Goal: Task Accomplishment & Management: Manage account settings

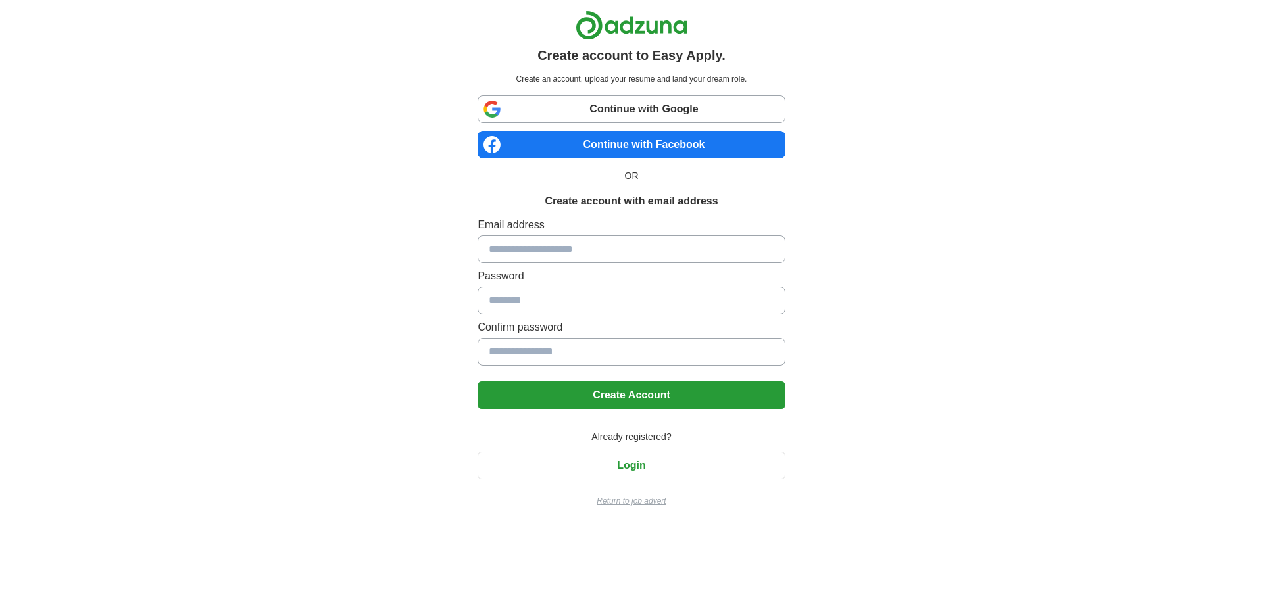
click at [561, 261] on input at bounding box center [631, 250] width 307 height 28
click at [559, 245] on input at bounding box center [631, 250] width 307 height 28
type input "*"
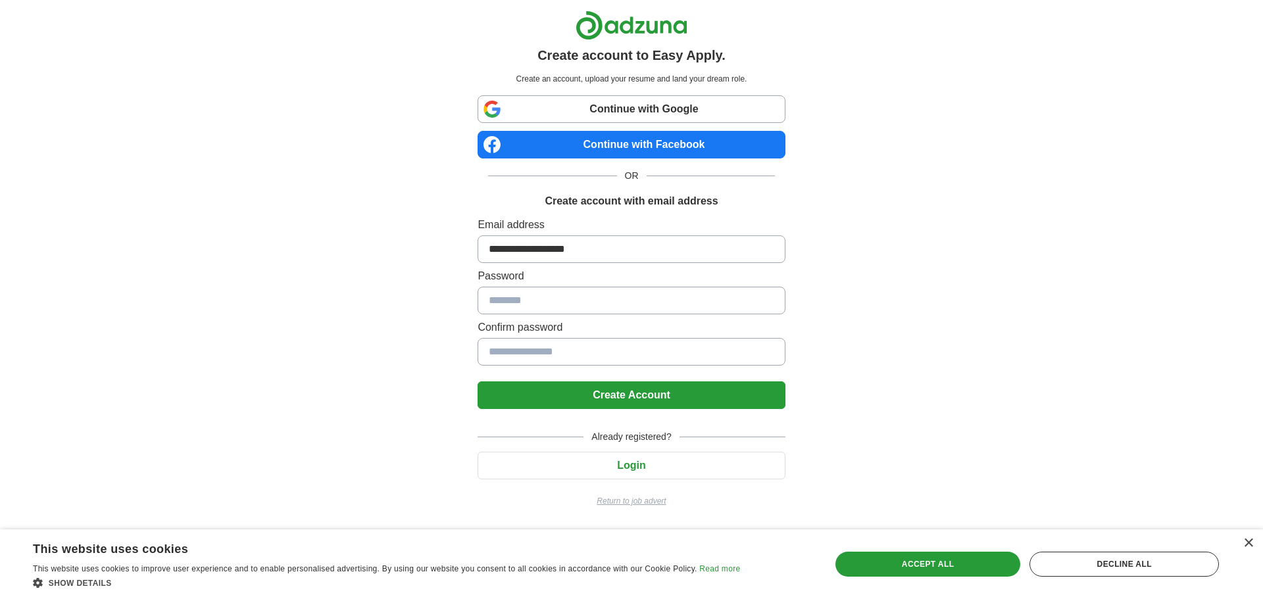
type input "**********"
click at [564, 348] on input at bounding box center [631, 352] width 307 height 28
type input "**********"
click at [586, 397] on button "Create Account" at bounding box center [631, 396] width 307 height 28
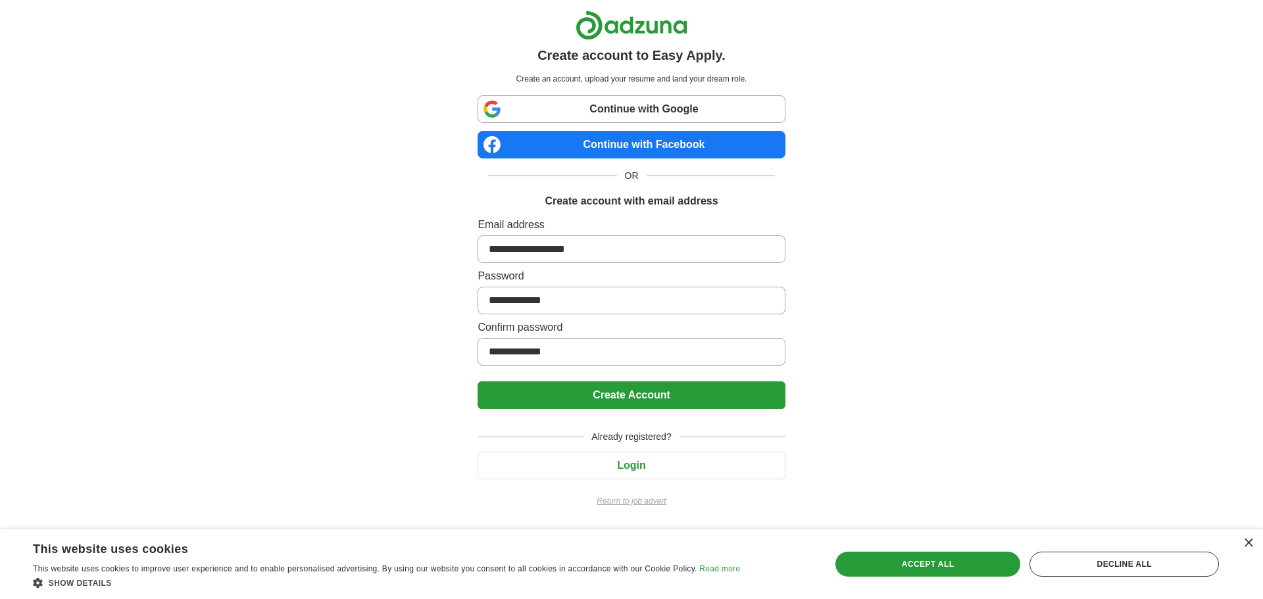
click at [671, 396] on button "Create Account" at bounding box center [631, 396] width 307 height 28
click at [650, 255] on input "**********" at bounding box center [631, 250] width 307 height 28
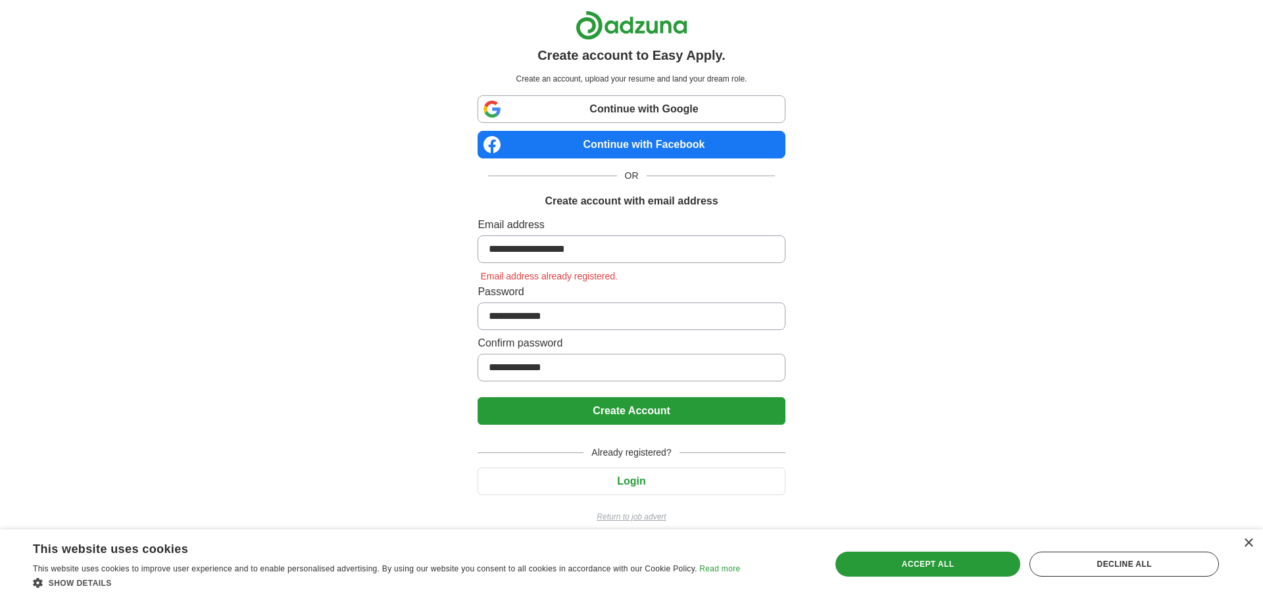
click at [580, 397] on button "Create Account" at bounding box center [631, 411] width 307 height 28
click at [628, 481] on button "Login" at bounding box center [631, 482] width 307 height 28
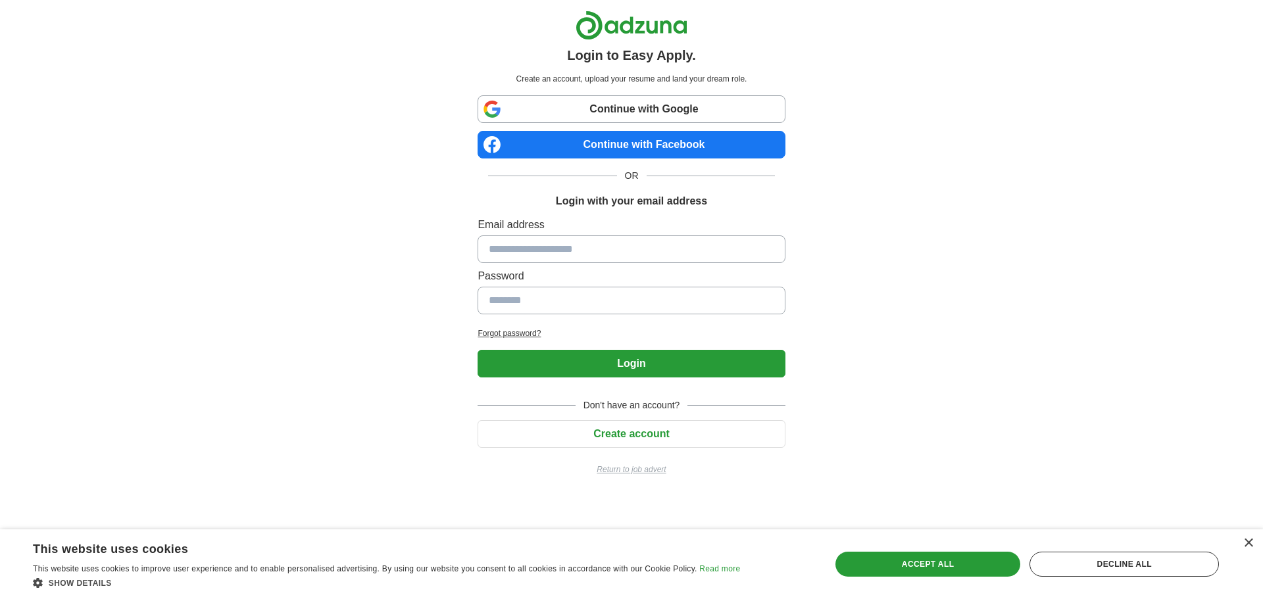
drag, startPoint x: 668, startPoint y: 269, endPoint x: 659, endPoint y: 253, distance: 19.2
click at [668, 268] on label "Password" at bounding box center [631, 276] width 307 height 16
click at [659, 250] on input at bounding box center [631, 250] width 307 height 28
click at [659, 249] on input at bounding box center [631, 250] width 307 height 28
drag, startPoint x: 659, startPoint y: 249, endPoint x: 660, endPoint y: 260, distance: 11.2
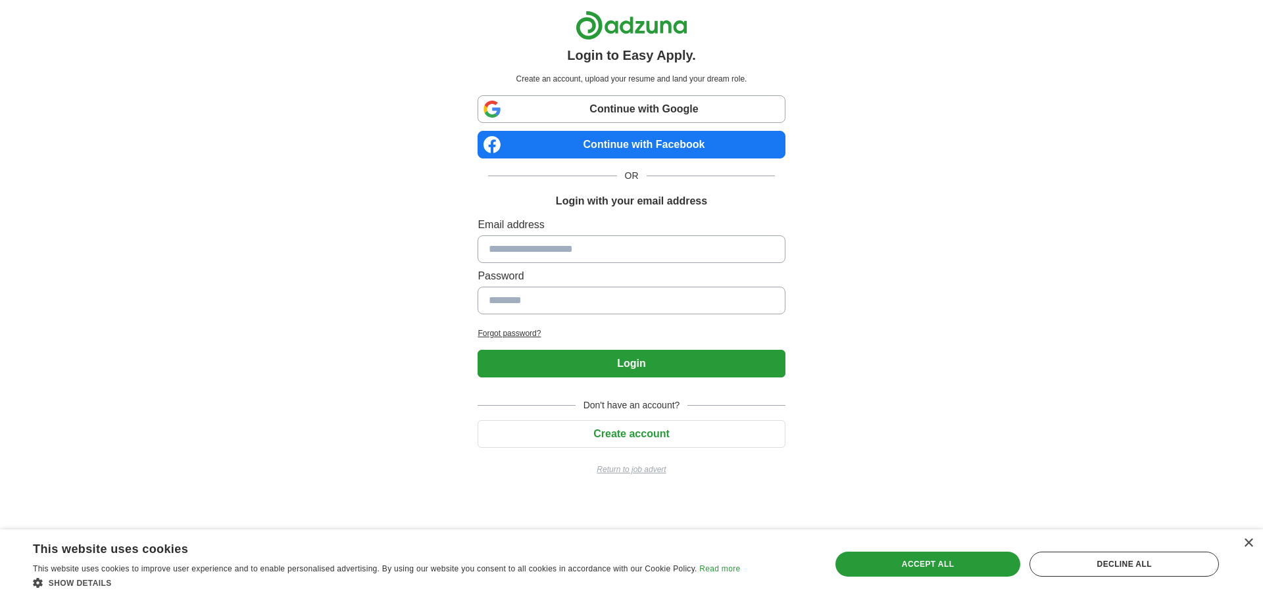
click at [659, 251] on input at bounding box center [631, 250] width 307 height 28
click at [536, 247] on input at bounding box center [631, 250] width 307 height 28
click at [527, 330] on h2 "Forgot password?" at bounding box center [631, 334] width 307 height 12
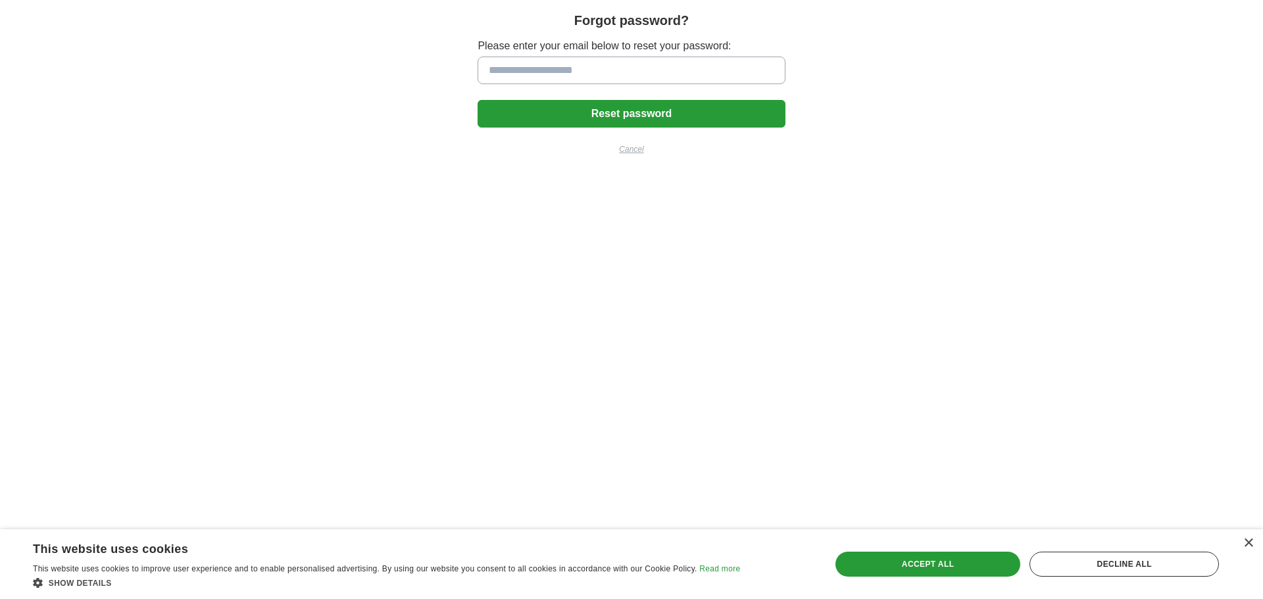
click at [542, 69] on input at bounding box center [631, 71] width 307 height 28
type input "**********"
click at [570, 122] on button "Reset password" at bounding box center [631, 114] width 307 height 28
